Goal: Check status: Check status

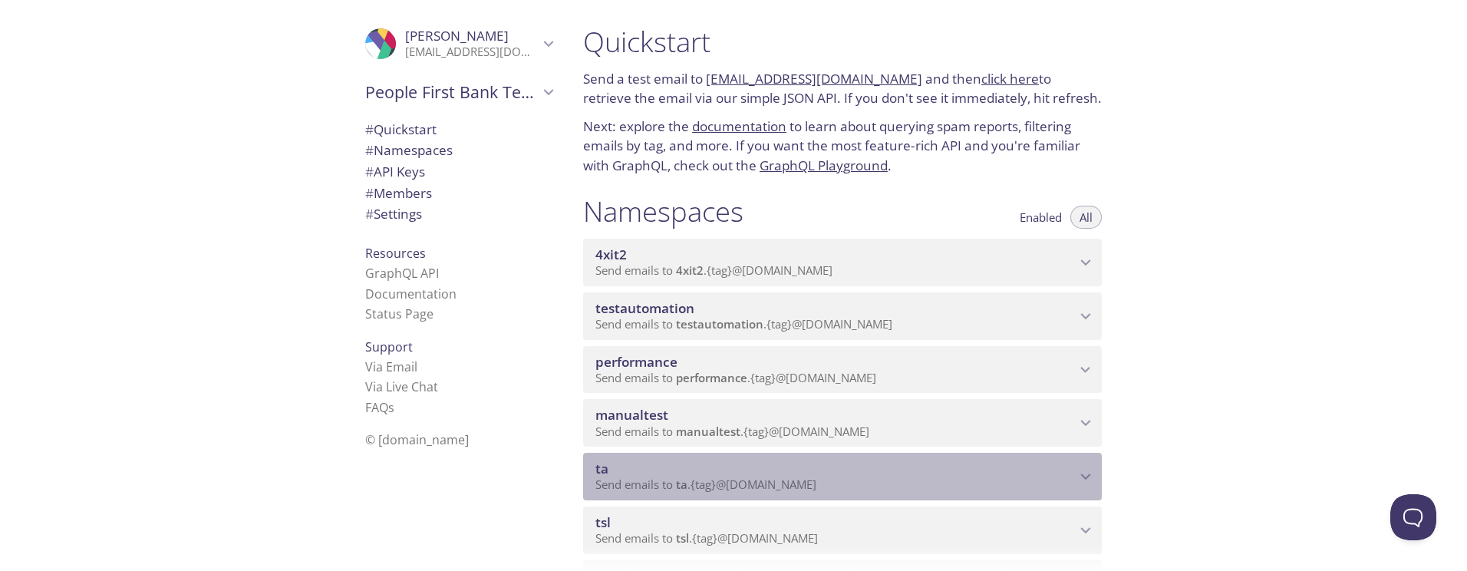
click at [754, 470] on span "ta" at bounding box center [835, 468] width 480 height 17
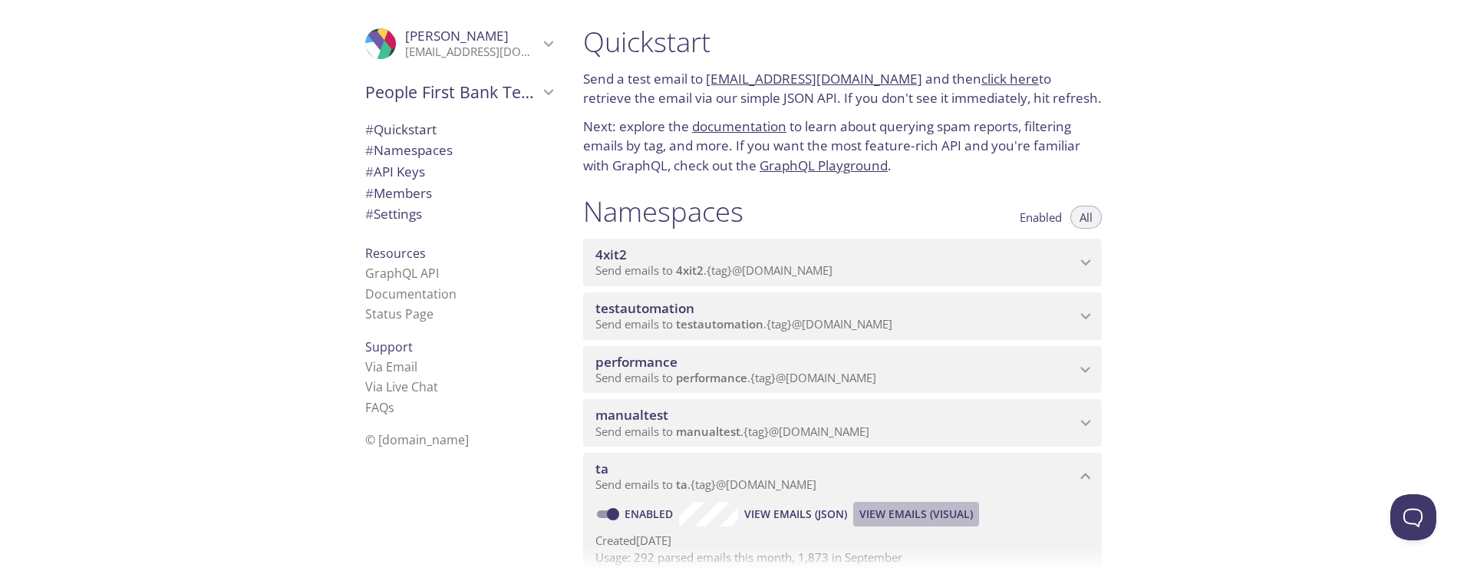
click at [901, 505] on span "View Emails (Visual)" at bounding box center [916, 514] width 114 height 18
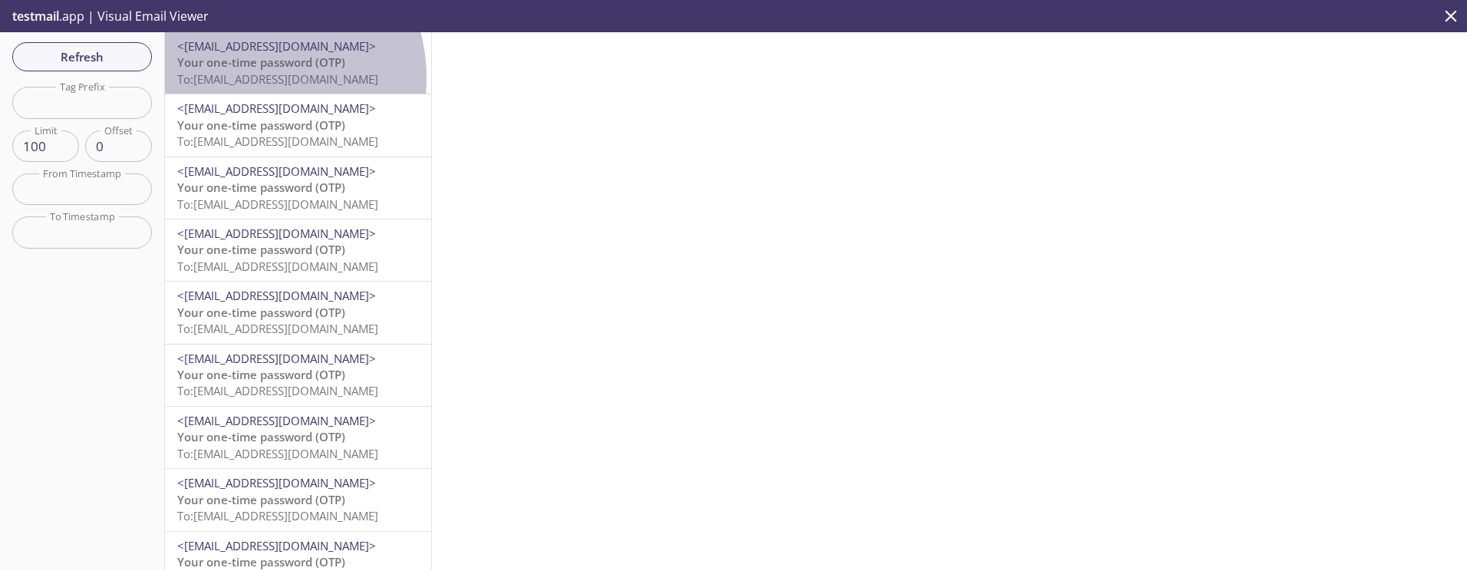
click at [244, 78] on span "To: [EMAIL_ADDRESS][DOMAIN_NAME]" at bounding box center [277, 78] width 201 height 15
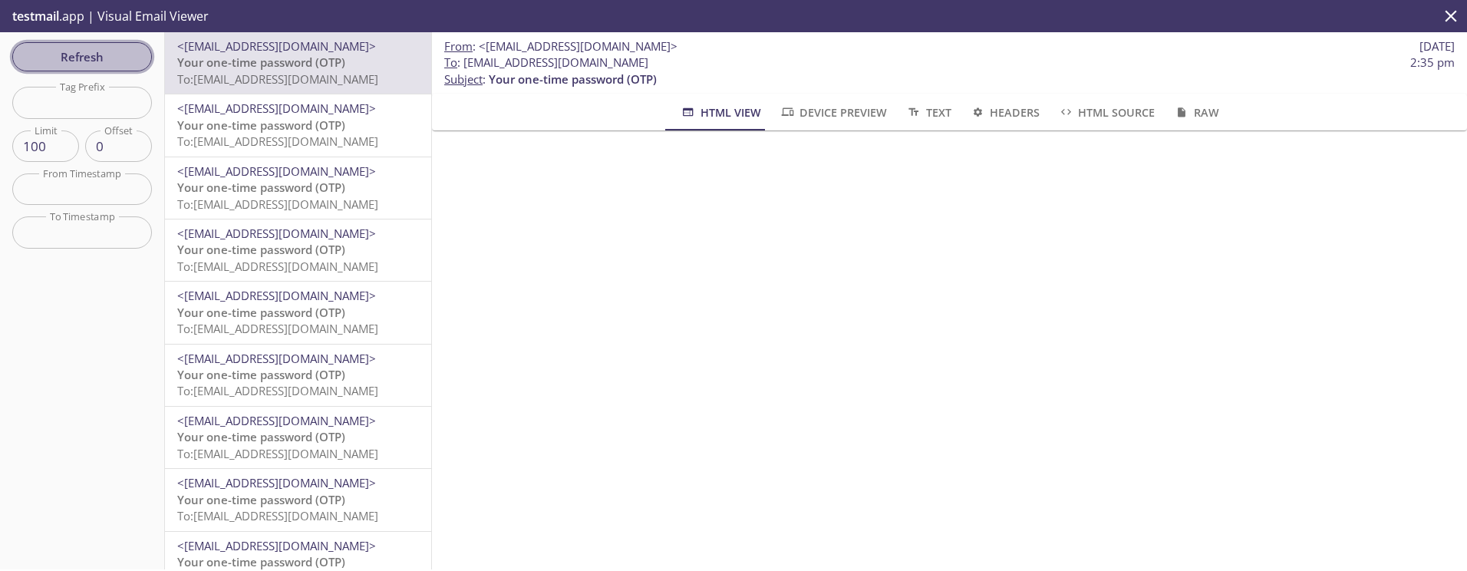
click at [65, 65] on span "Refresh" at bounding box center [82, 57] width 115 height 20
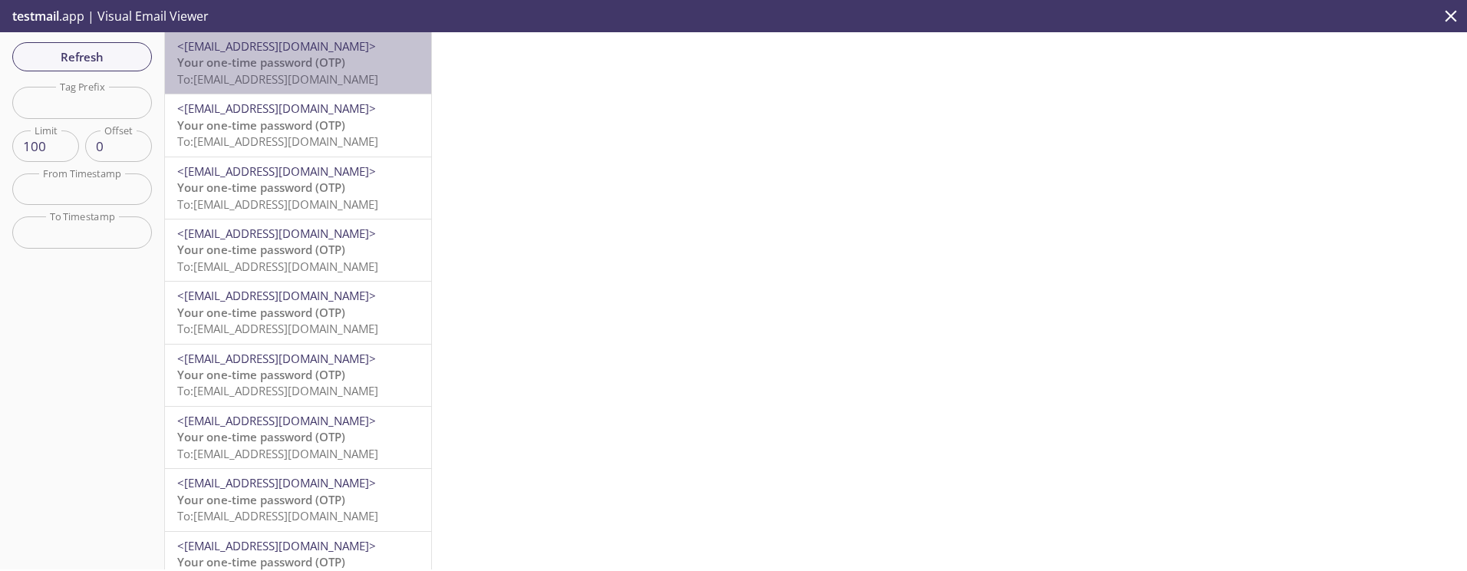
click at [318, 83] on span "To: [EMAIL_ADDRESS][DOMAIN_NAME]" at bounding box center [277, 78] width 201 height 15
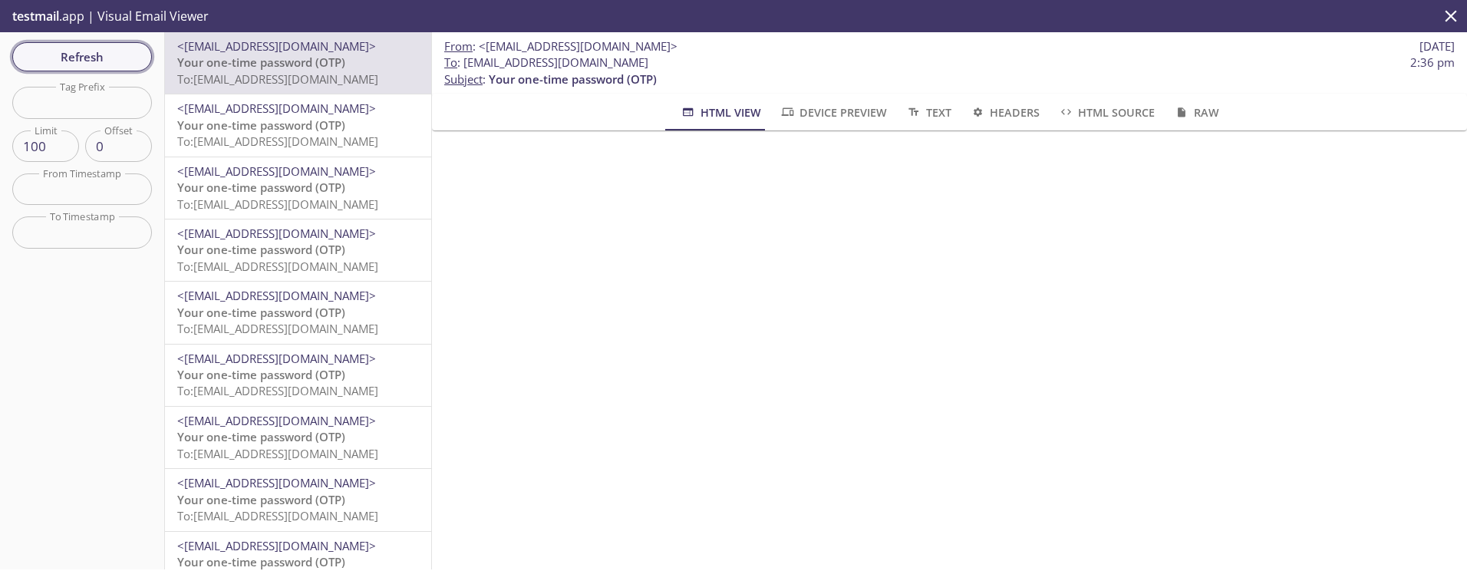
click at [68, 60] on span "Refresh" at bounding box center [82, 57] width 115 height 20
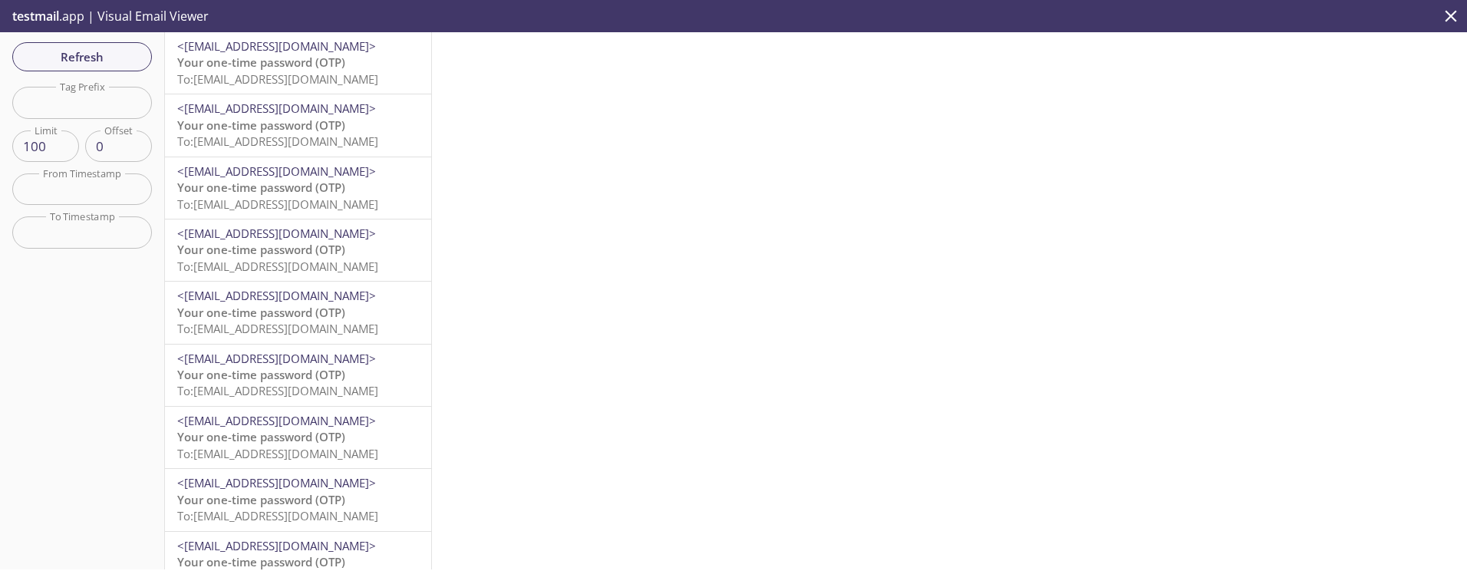
click at [275, 96] on div "<[EMAIL_ADDRESS][DOMAIN_NAME]> Your one-time password (OTP) To: [EMAIL_ADDRESS]…" at bounding box center [298, 124] width 266 height 61
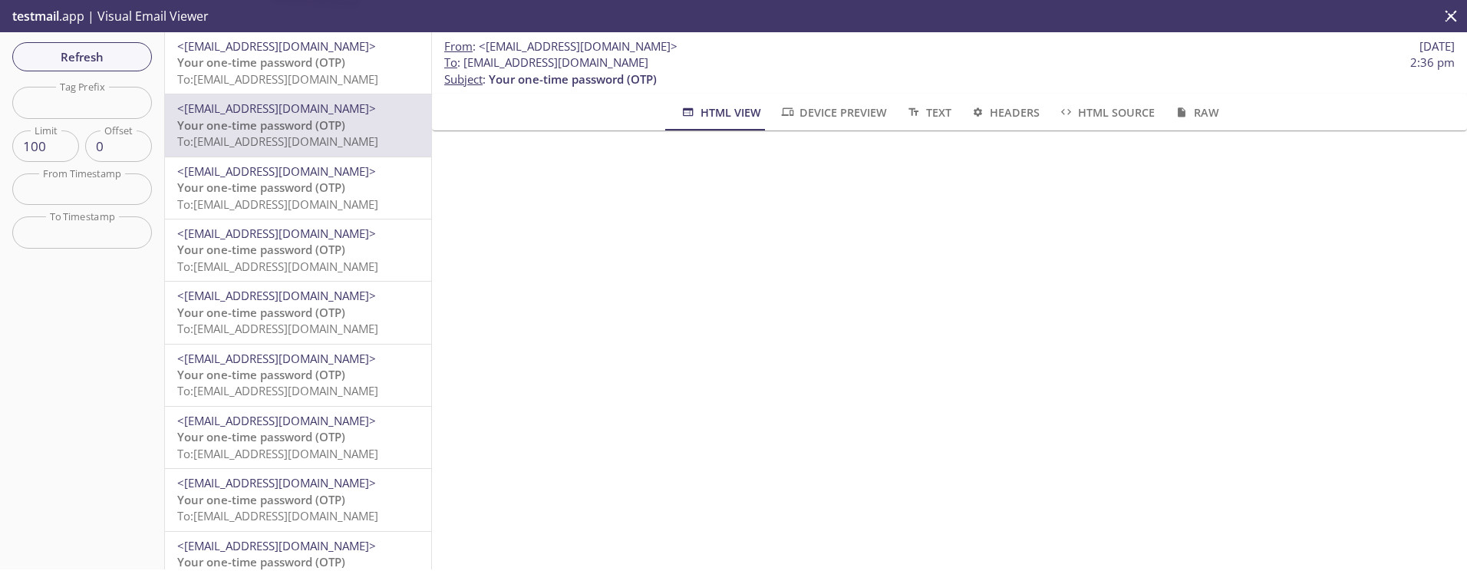
click at [293, 67] on span "Your one-time password (OTP)" at bounding box center [261, 61] width 168 height 15
